Goal: Task Accomplishment & Management: Use online tool/utility

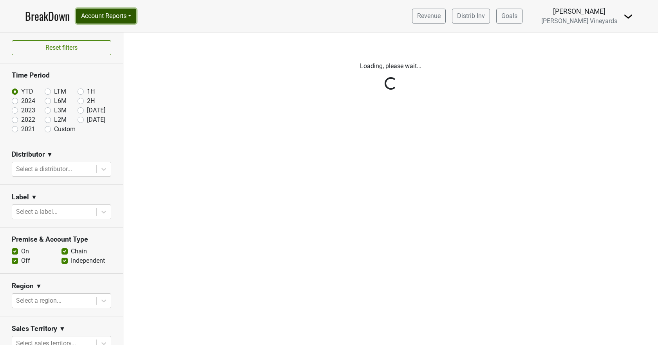
click at [106, 16] on button "Account Reports" at bounding box center [106, 16] width 60 height 15
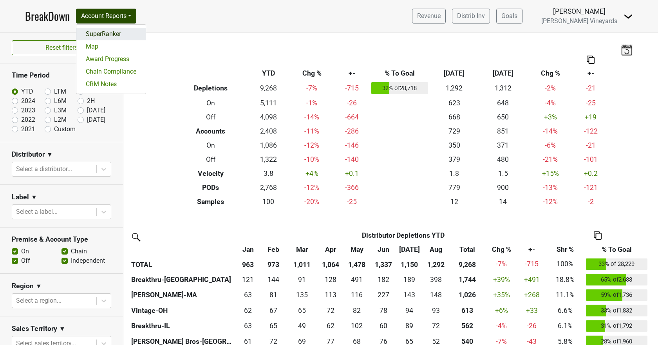
click at [102, 32] on link "SuperRanker" at bounding box center [110, 34] width 69 height 13
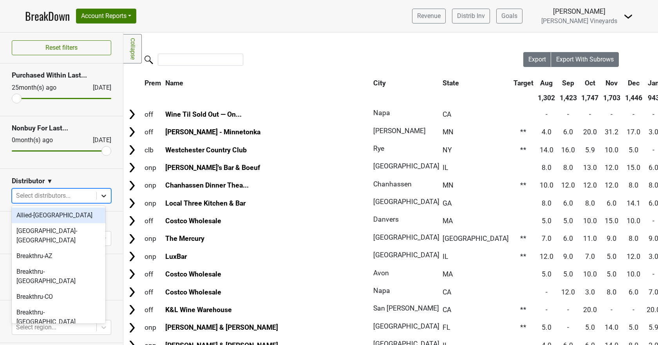
click at [100, 193] on icon at bounding box center [104, 196] width 8 height 8
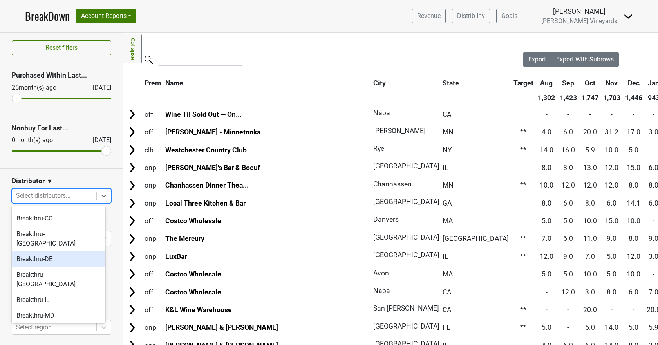
scroll to position [39, 0]
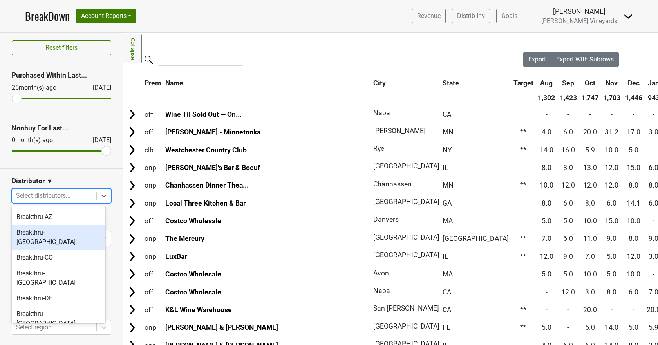
click at [58, 225] on div "Breakthru-[GEOGRAPHIC_DATA]" at bounding box center [59, 237] width 94 height 25
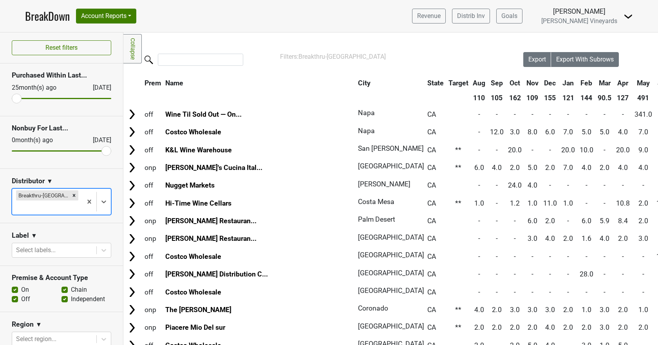
click at [192, 67] on div at bounding box center [323, 60] width 400 height 17
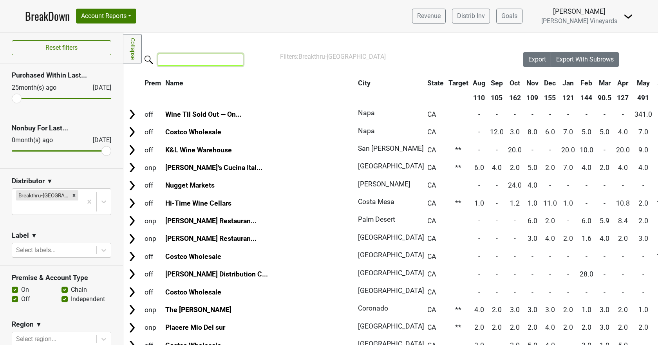
click at [192, 55] on input "search" at bounding box center [200, 60] width 85 height 12
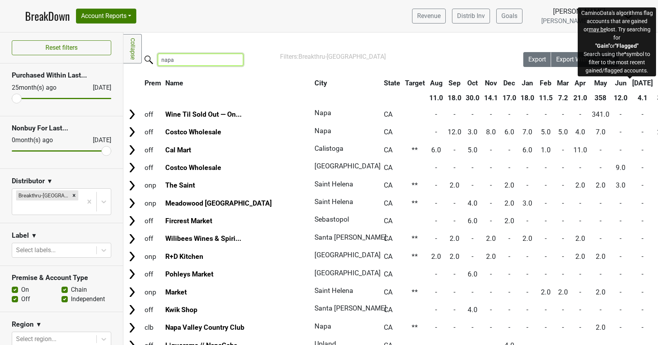
type input "napa"
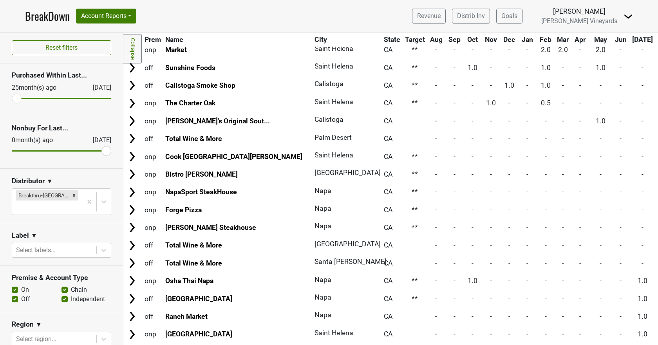
scroll to position [356, 0]
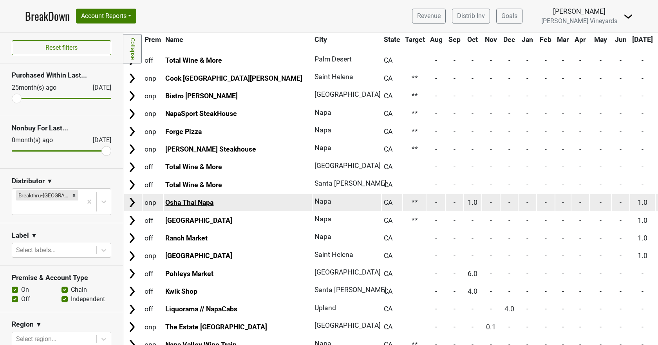
click at [188, 202] on link "Osha Thai Napa" at bounding box center [189, 203] width 48 height 8
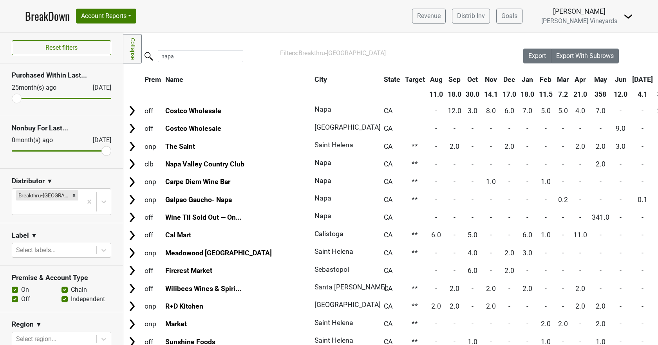
scroll to position [0, 0]
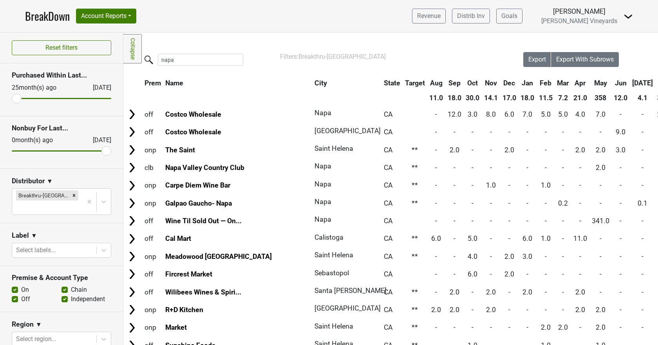
click at [655, 83] on th "Aug" at bounding box center [664, 83] width 18 height 14
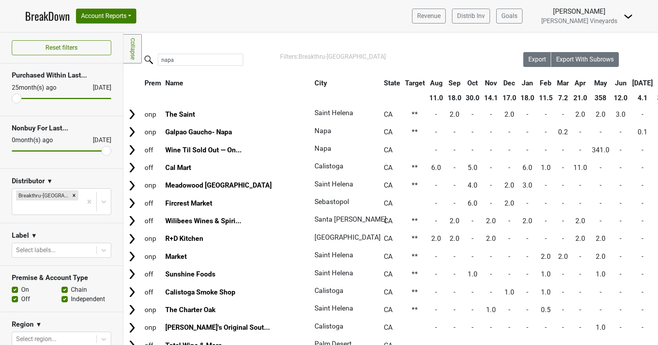
click at [655, 83] on th "Aug" at bounding box center [664, 83] width 18 height 14
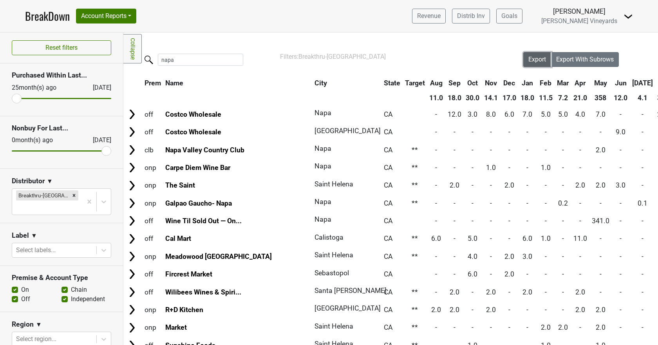
click at [532, 60] on span "Export" at bounding box center [537, 59] width 18 height 7
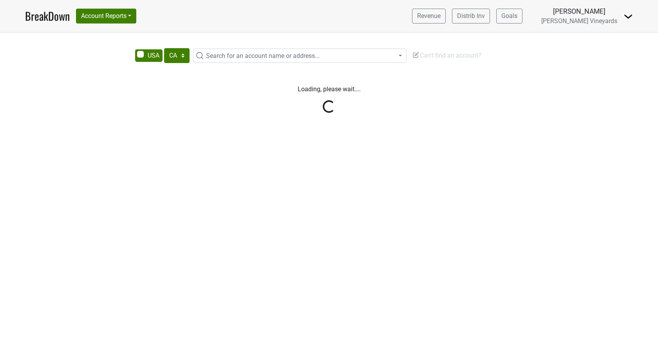
select select "CA"
